Goal: Task Accomplishment & Management: Manage account settings

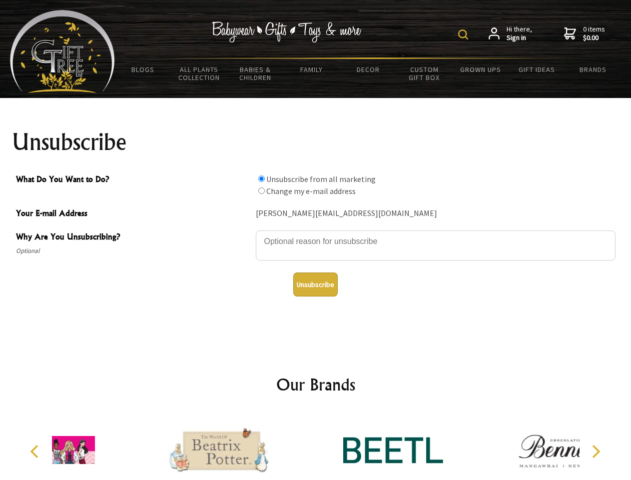
click at [465, 34] on img at bounding box center [463, 34] width 10 height 10
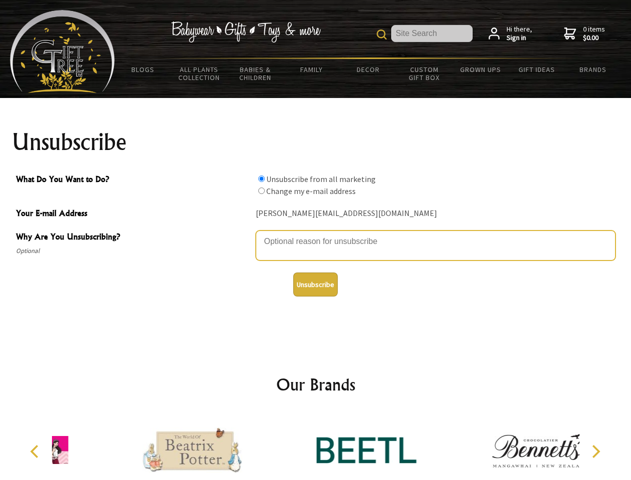
click at [316, 234] on textarea "Why Are You Unsubscribing?" at bounding box center [436, 245] width 360 height 30
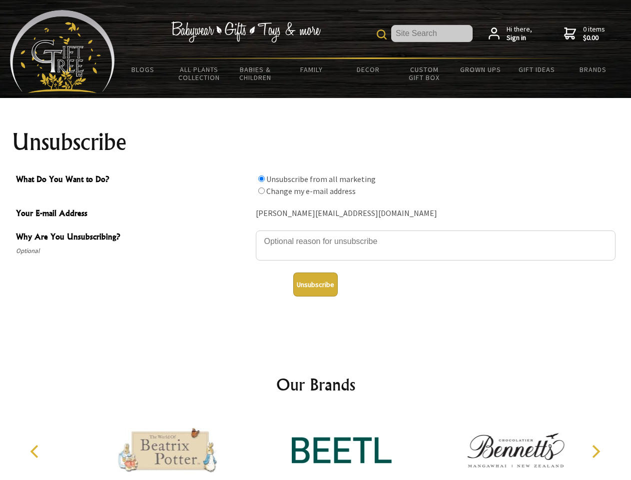
click at [261, 178] on input "What Do You Want to Do?" at bounding box center [261, 178] width 6 height 6
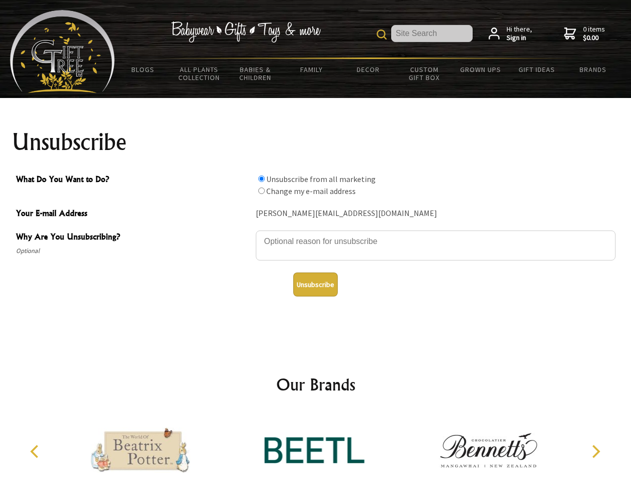
click at [261, 190] on input "What Do You Want to Do?" at bounding box center [261, 190] width 6 height 6
radio input "true"
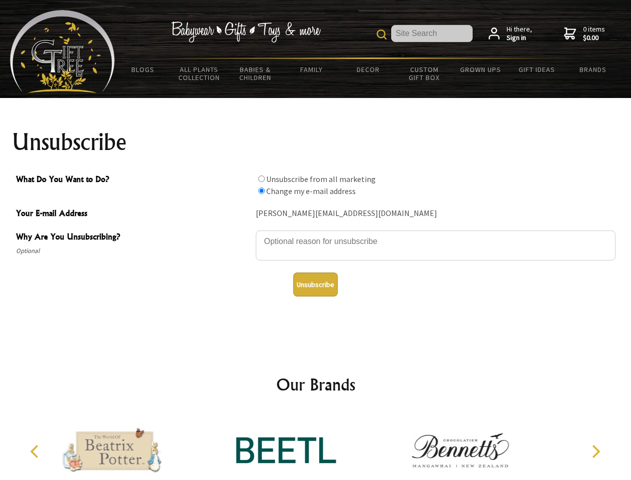
click at [315, 284] on button "Unsubscribe" at bounding box center [315, 284] width 44 height 24
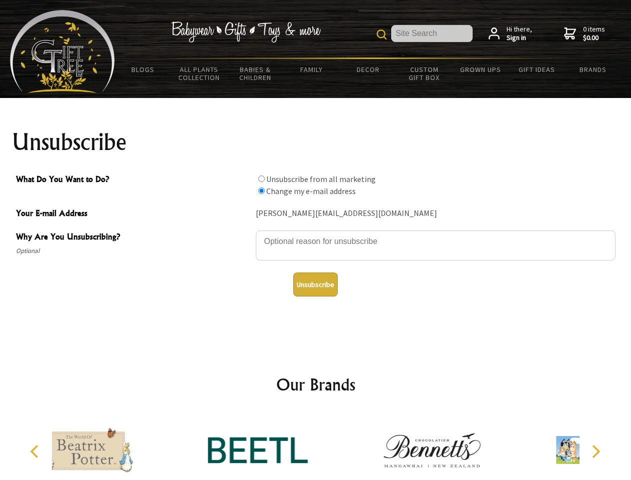
click at [316, 446] on div at bounding box center [258, 451] width 174 height 78
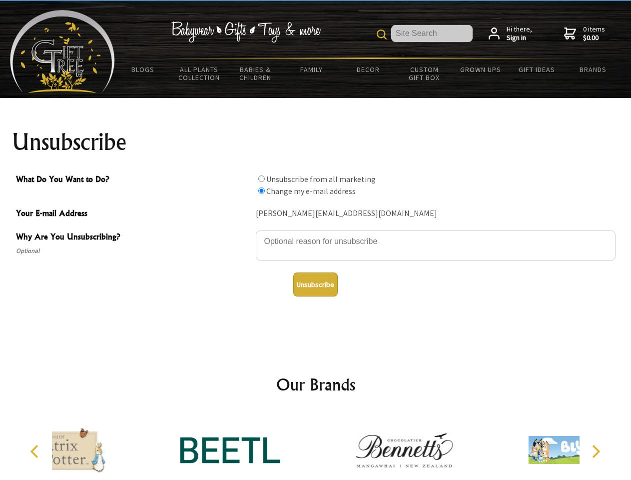
click at [36, 451] on icon "Previous" at bounding box center [35, 451] width 13 height 13
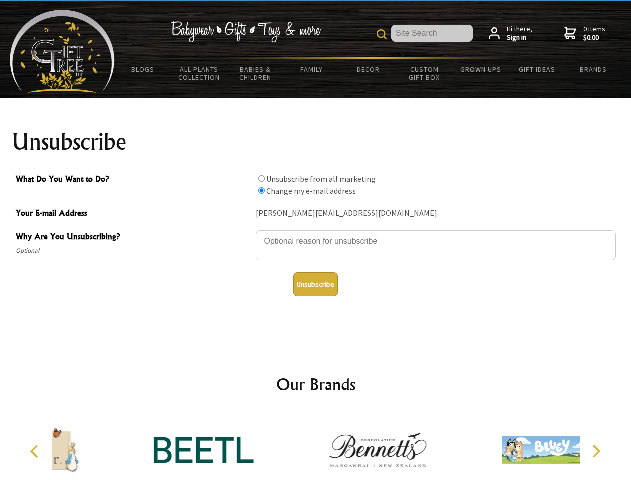
click at [596, 451] on icon "Next" at bounding box center [595, 451] width 13 height 13
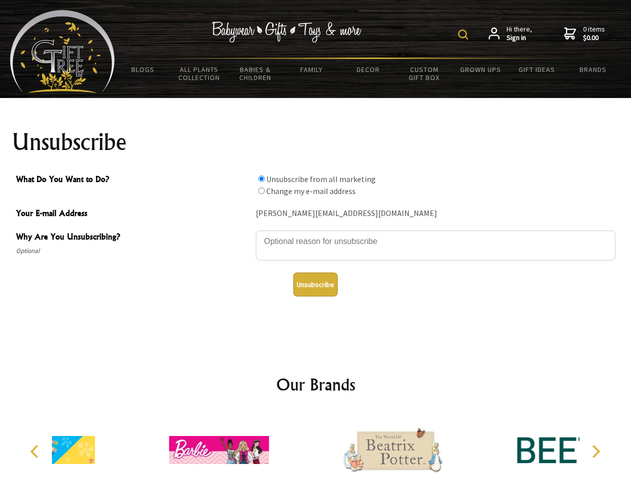
click at [465, 34] on img at bounding box center [463, 34] width 10 height 10
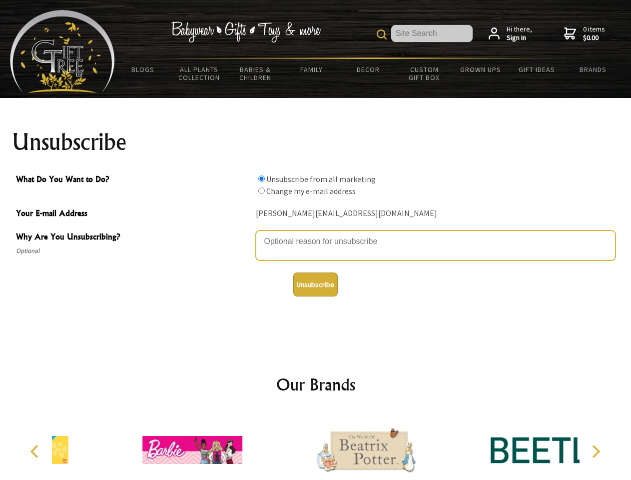
click at [316, 234] on textarea "Why Are You Unsubscribing?" at bounding box center [436, 245] width 360 height 30
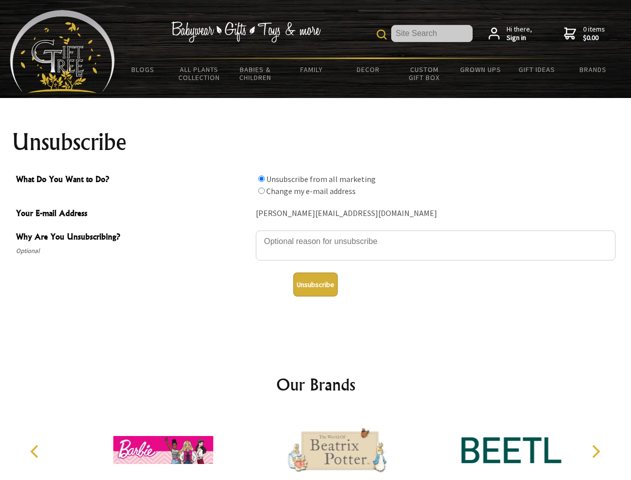
click at [261, 178] on input "What Do You Want to Do?" at bounding box center [261, 178] width 6 height 6
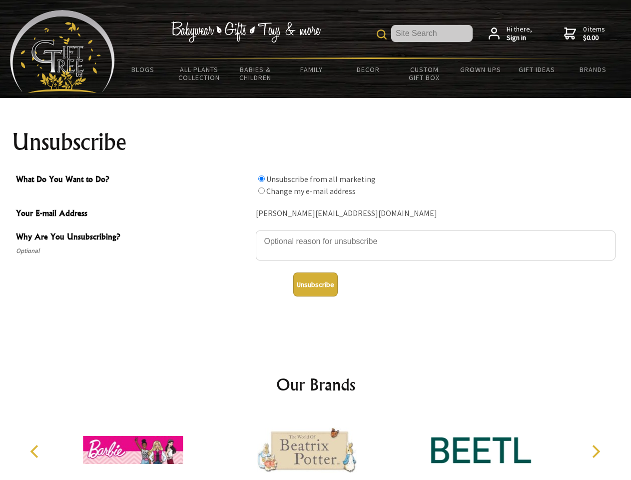
click at [261, 190] on input "What Do You Want to Do?" at bounding box center [261, 190] width 6 height 6
radio input "true"
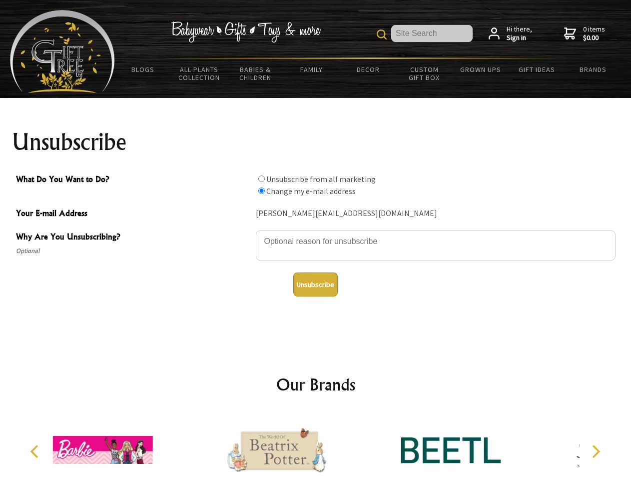
click at [315, 284] on button "Unsubscribe" at bounding box center [315, 284] width 44 height 24
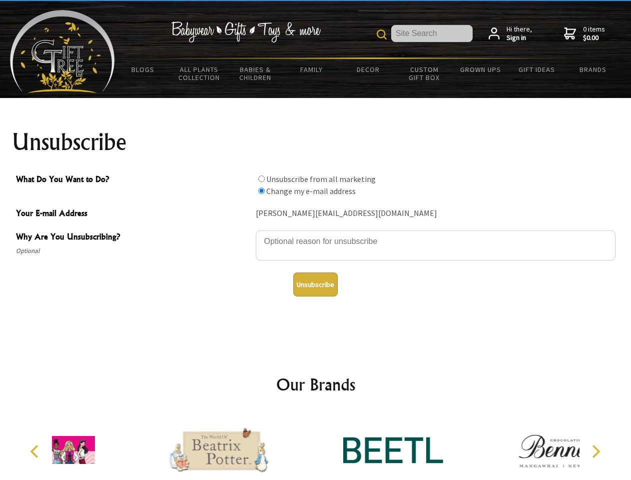
click at [316, 446] on div at bounding box center [393, 451] width 174 height 78
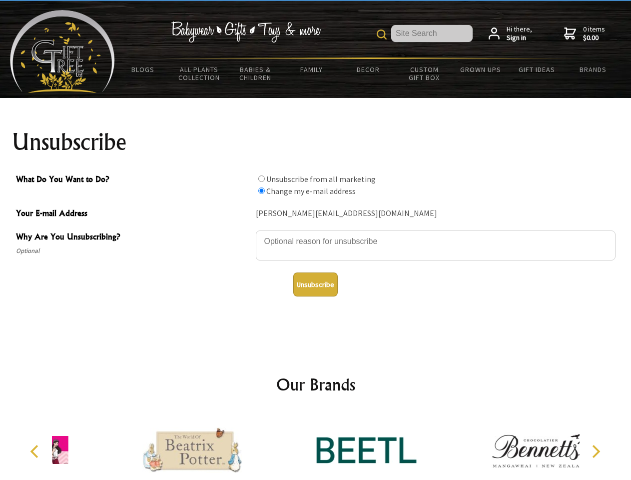
click at [36, 451] on icon "Previous" at bounding box center [35, 451] width 13 height 13
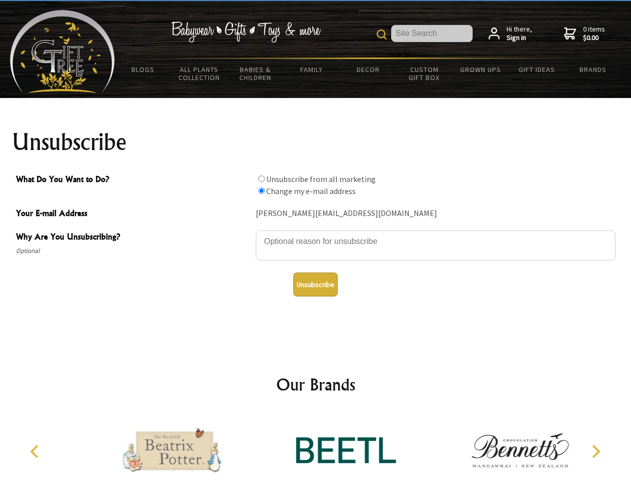
click at [596, 451] on icon "Next" at bounding box center [595, 451] width 13 height 13
